Goal: Navigation & Orientation: Understand site structure

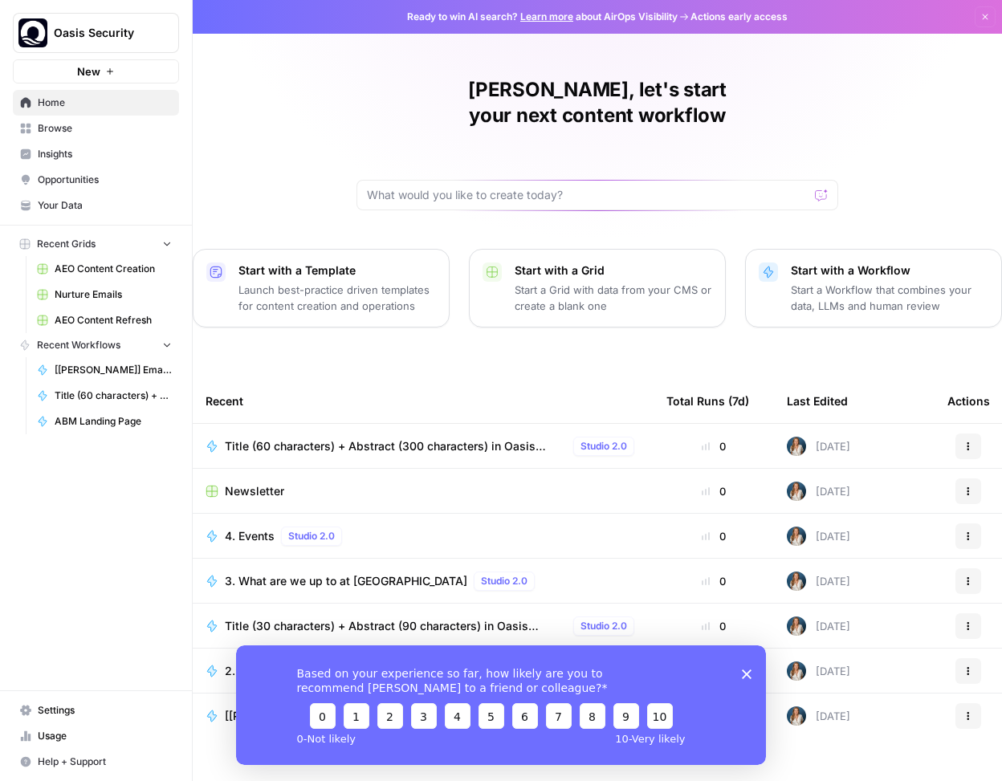
click at [86, 272] on span "AEO Content Creation" at bounding box center [113, 269] width 117 height 14
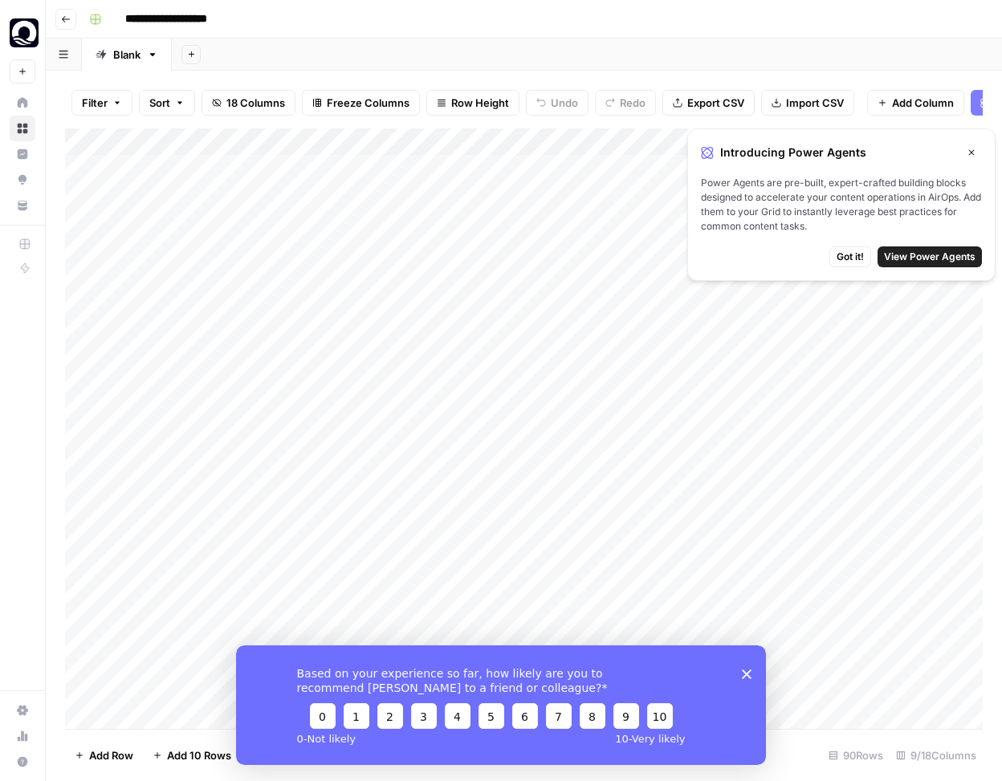
click at [963, 150] on button "Close" at bounding box center [971, 152] width 21 height 21
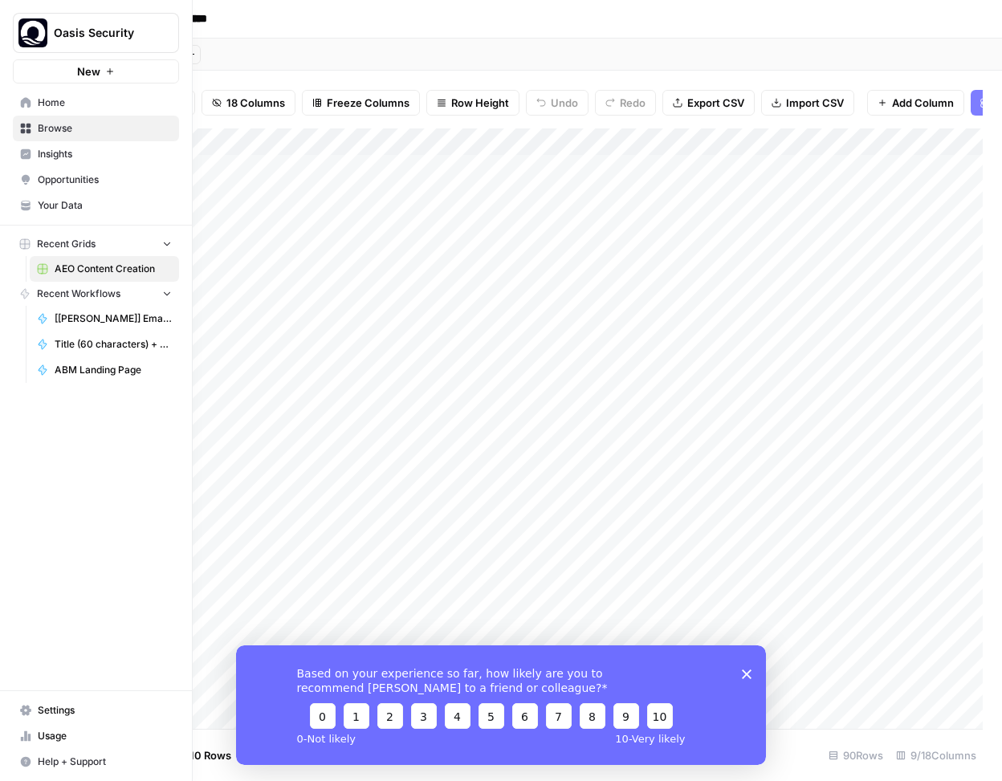
click at [55, 153] on span "Insights" at bounding box center [105, 154] width 134 height 14
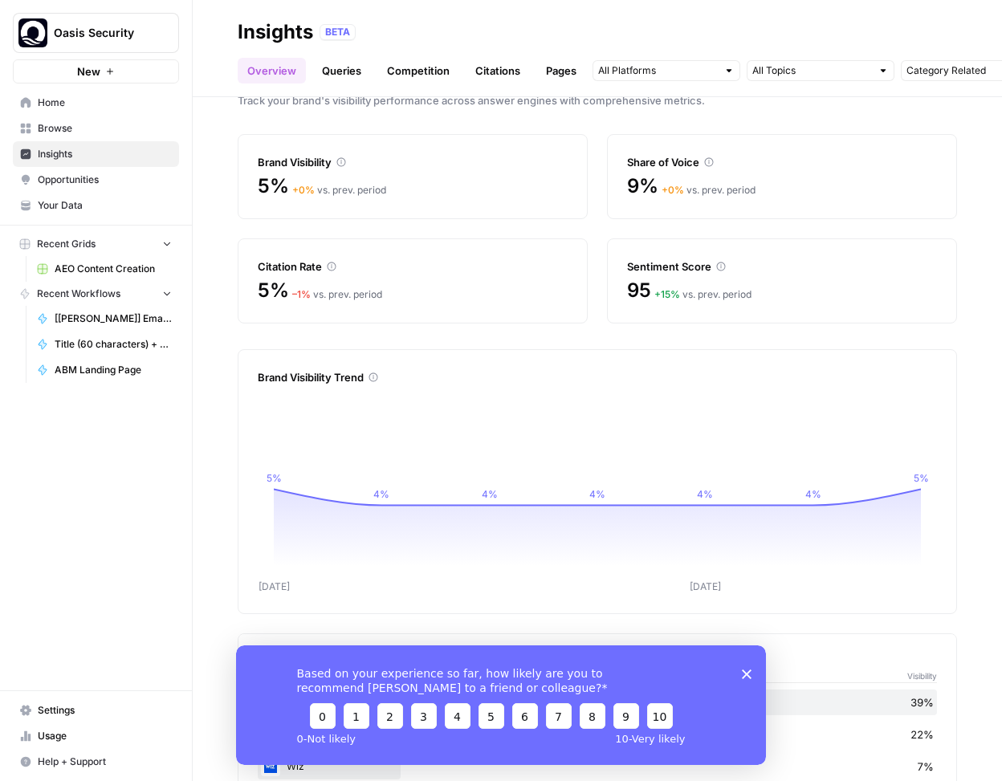
scroll to position [61, 0]
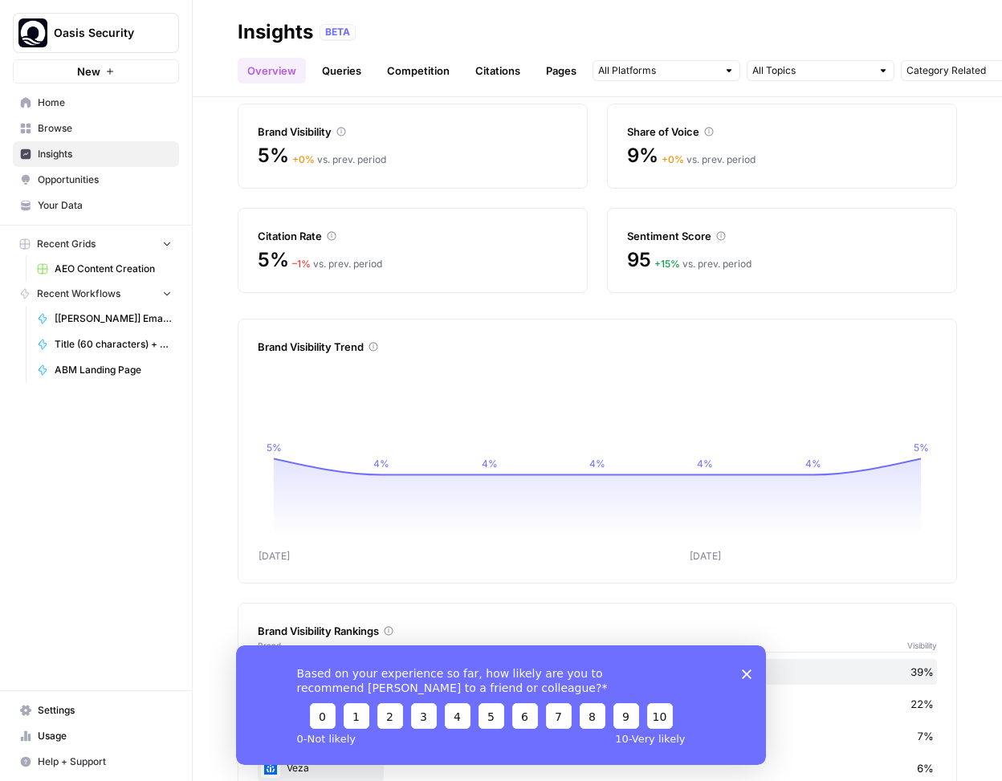
click at [743, 671] on icon "Close survey" at bounding box center [747, 674] width 10 height 10
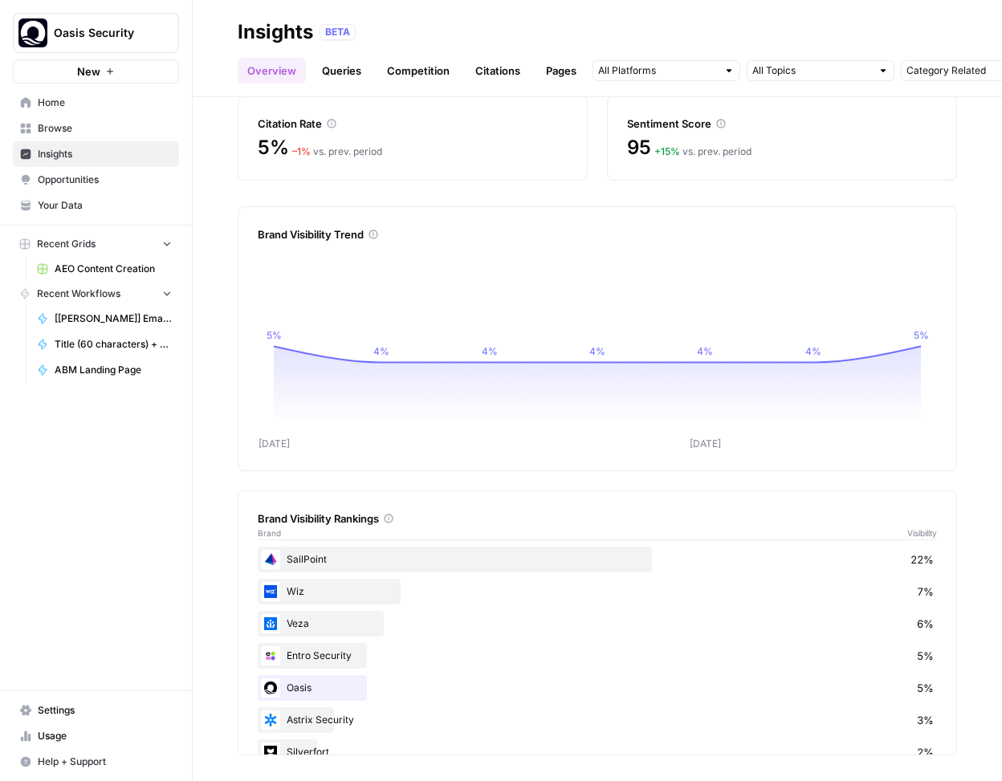
scroll to position [0, 0]
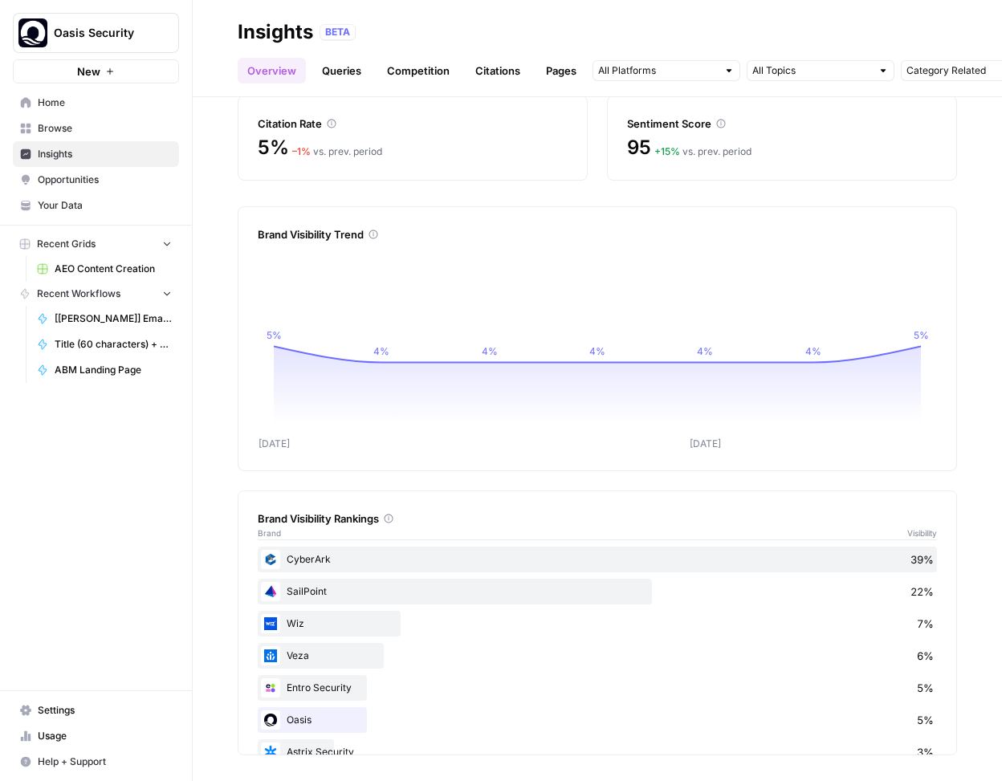
click at [391, 519] on icon at bounding box center [389, 519] width 10 height 10
click at [347, 77] on link "Queries" at bounding box center [341, 71] width 59 height 26
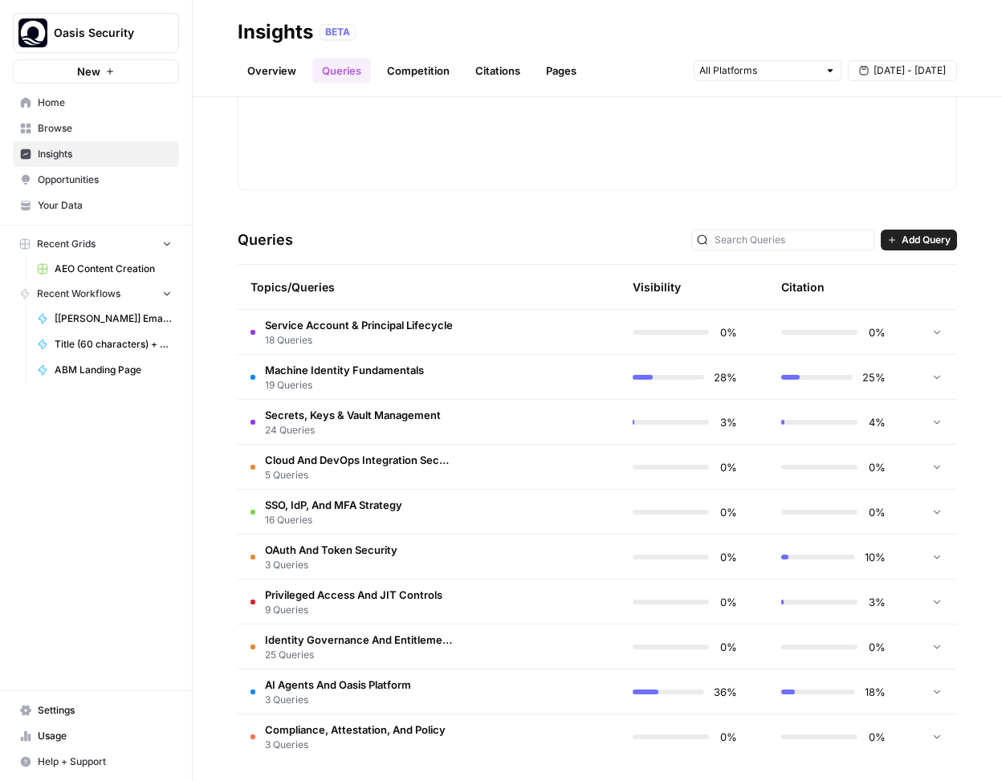
scroll to position [461, 0]
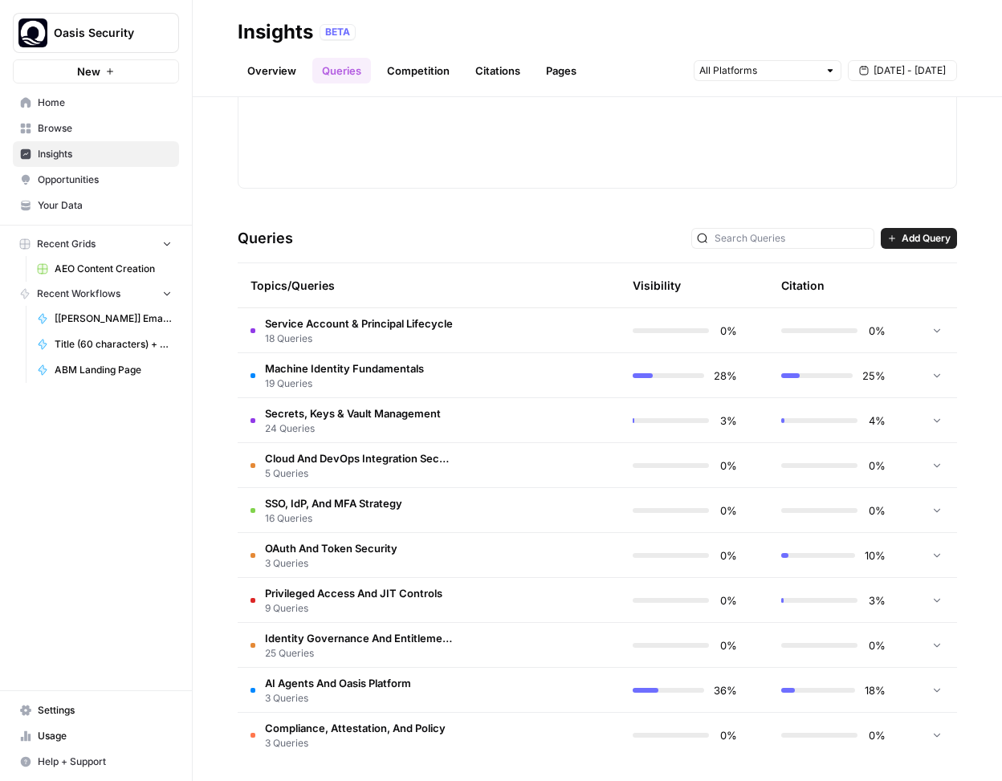
click at [380, 247] on div "Queries Add Query" at bounding box center [597, 238] width 719 height 49
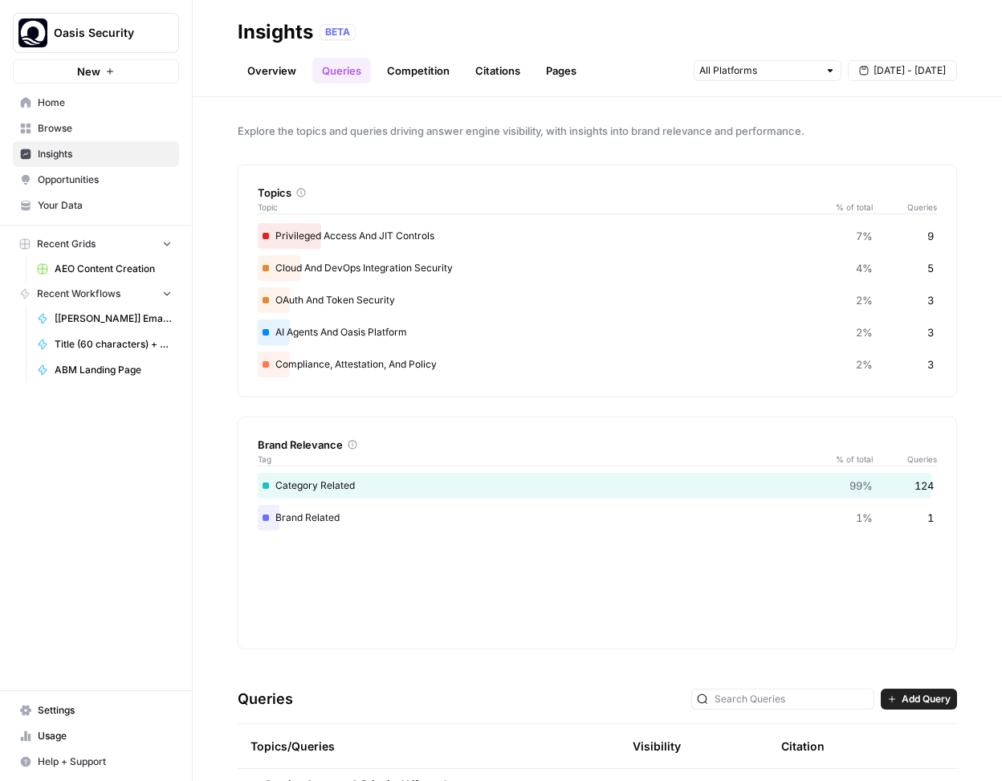
click at [403, 70] on link "Competition" at bounding box center [418, 71] width 82 height 26
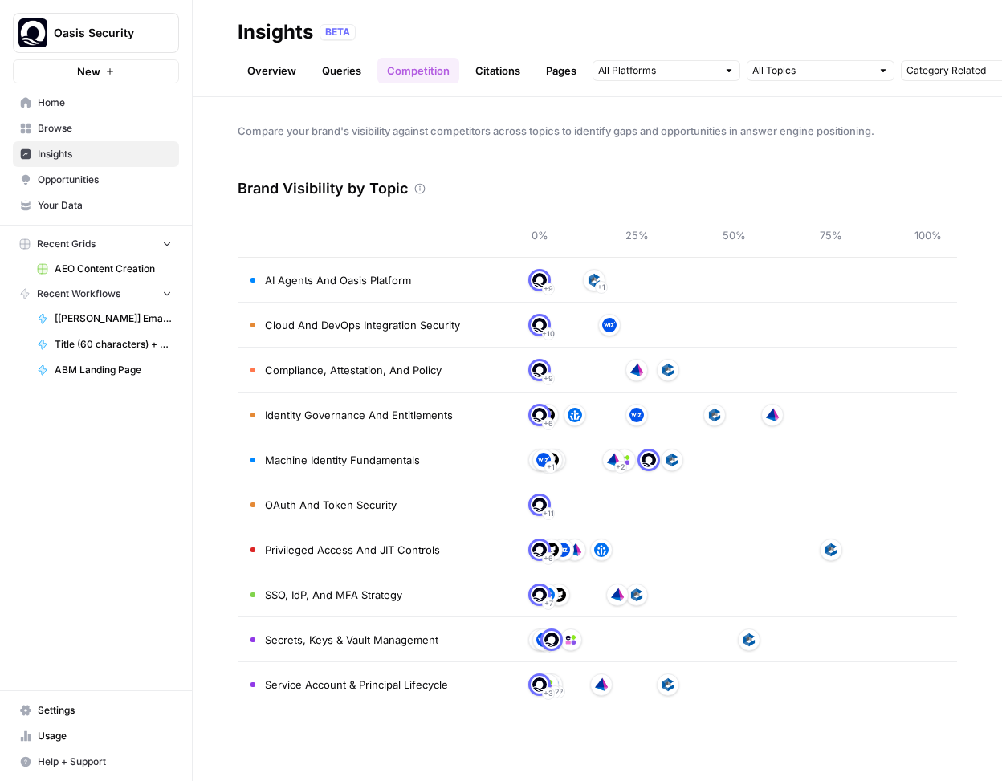
click at [504, 63] on link "Citations" at bounding box center [498, 71] width 64 height 26
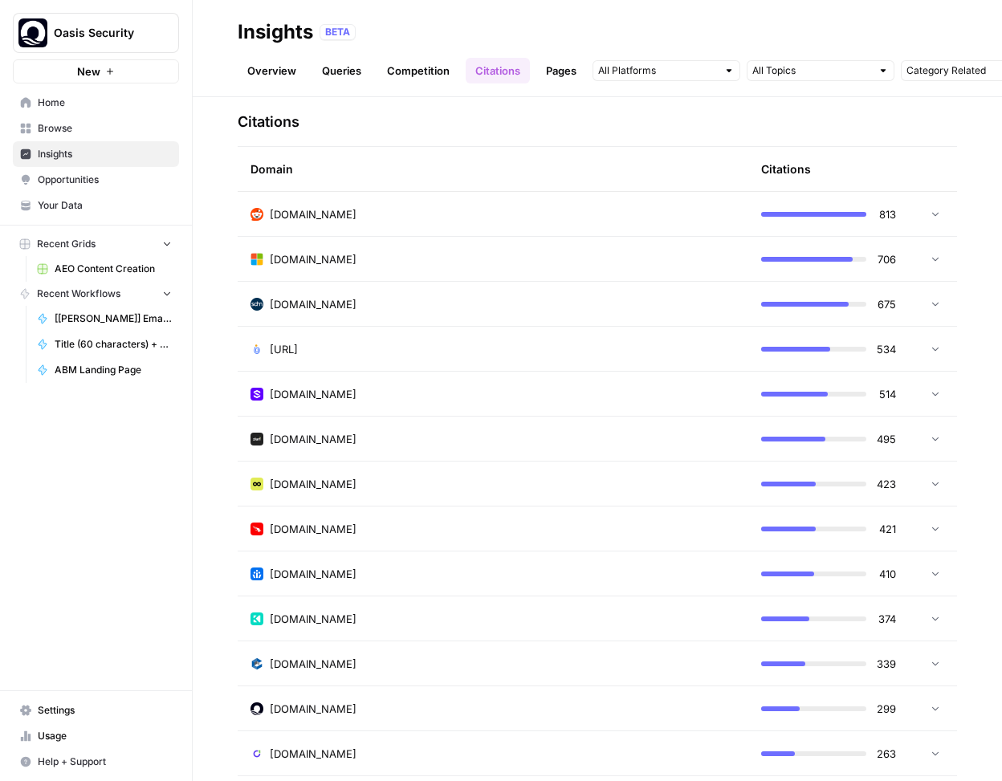
scroll to position [399, 0]
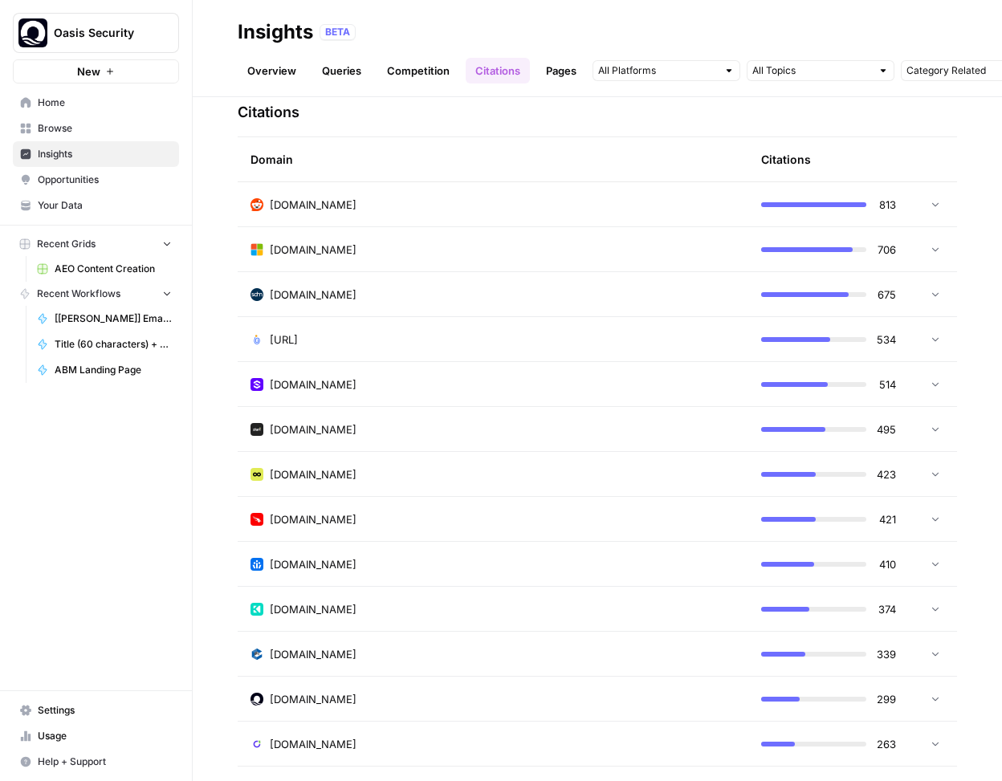
click at [558, 59] on link "Pages" at bounding box center [561, 71] width 50 height 26
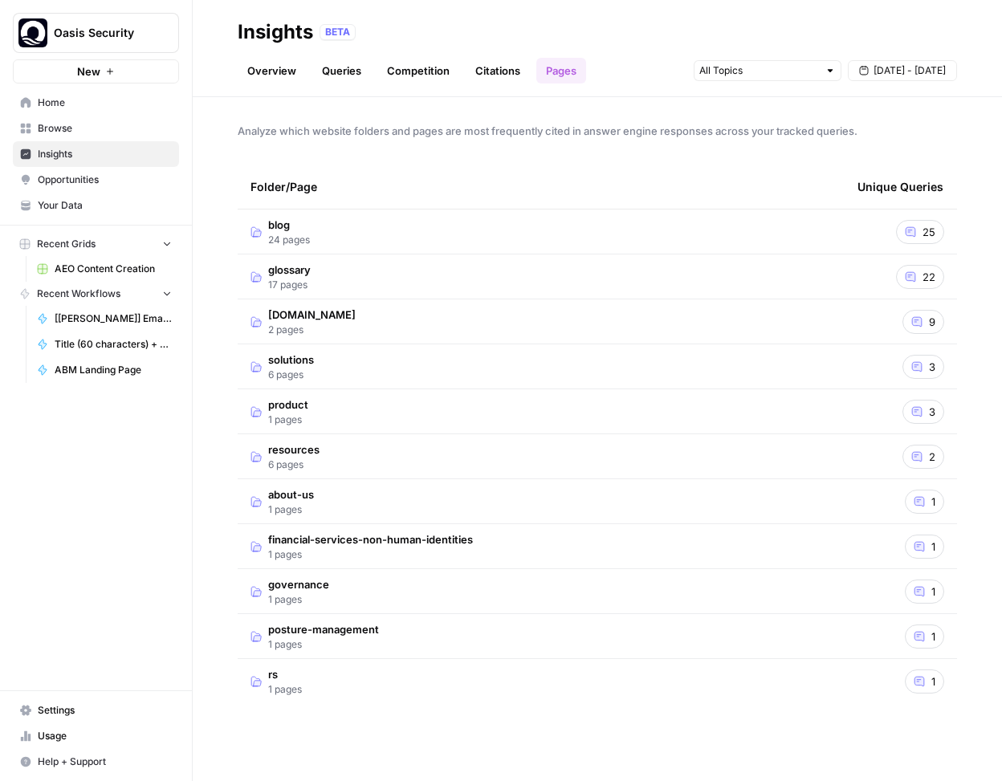
click at [495, 226] on td "blog 24 pages" at bounding box center [541, 232] width 607 height 44
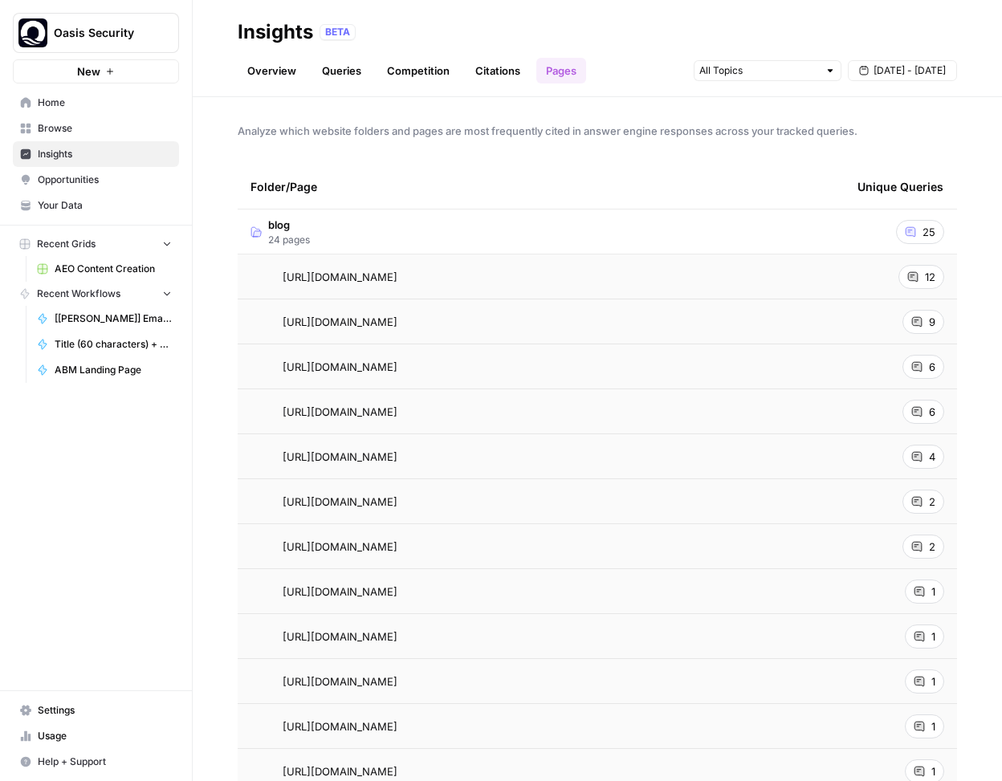
click at [495, 226] on td "blog 24 pages" at bounding box center [541, 232] width 607 height 44
